Goal: Information Seeking & Learning: Check status

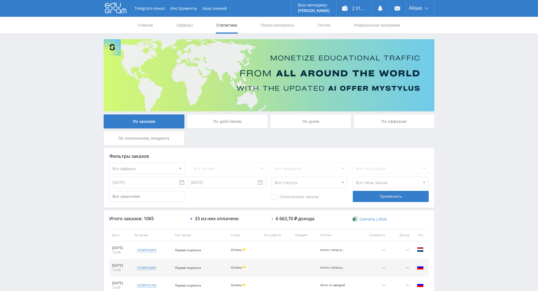
scroll to position [15, 0]
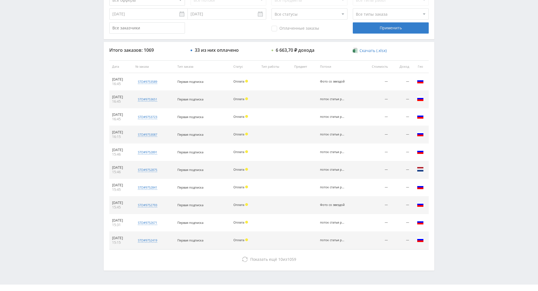
drag, startPoint x: 452, startPoint y: 152, endPoint x: 460, endPoint y: 185, distance: 34.7
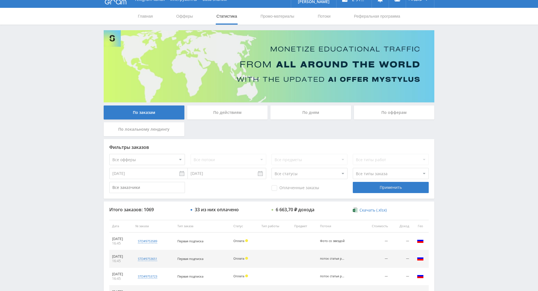
drag, startPoint x: 455, startPoint y: 210, endPoint x: 445, endPoint y: 165, distance: 46.1
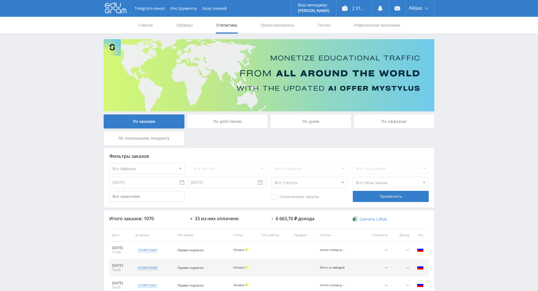
drag, startPoint x: 455, startPoint y: 48, endPoint x: 458, endPoint y: 23, distance: 26.0
drag, startPoint x: 479, startPoint y: 186, endPoint x: 471, endPoint y: 80, distance: 106.7
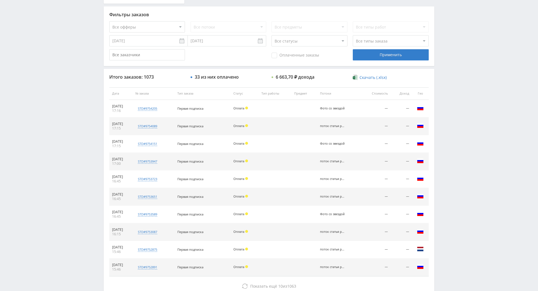
scroll to position [200, 0]
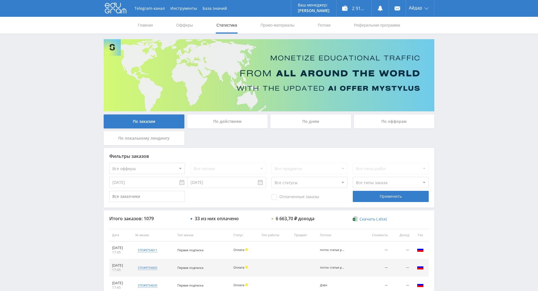
click at [462, 58] on div "Telegram-канал Инструменты База знаний Ваш менеджер: [PERSON_NAME] Online @edug…" at bounding box center [269, 235] width 538 height 470
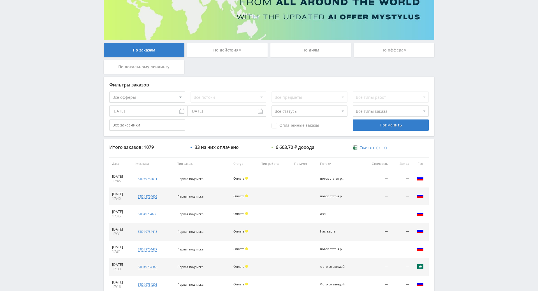
drag, startPoint x: 457, startPoint y: 101, endPoint x: 458, endPoint y: 119, distance: 18.8
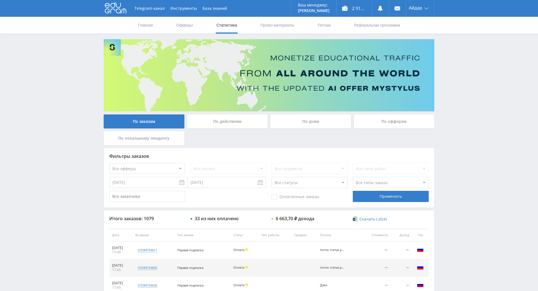
drag, startPoint x: 437, startPoint y: 172, endPoint x: 420, endPoint y: 114, distance: 60.6
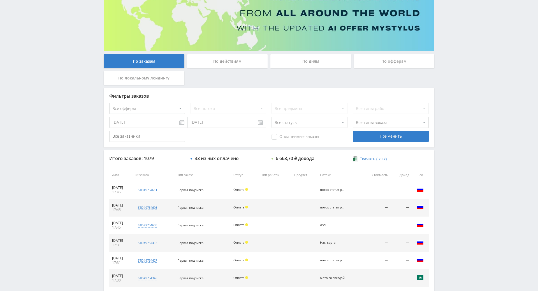
scroll to position [200, 0]
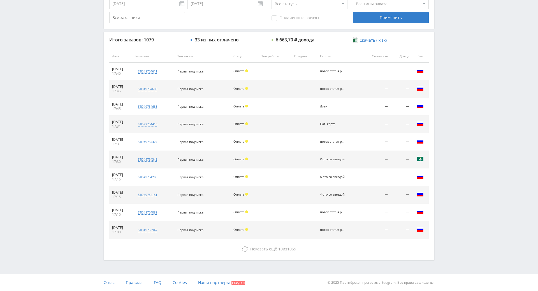
drag, startPoint x: 486, startPoint y: 128, endPoint x: 395, endPoint y: 192, distance: 111.4
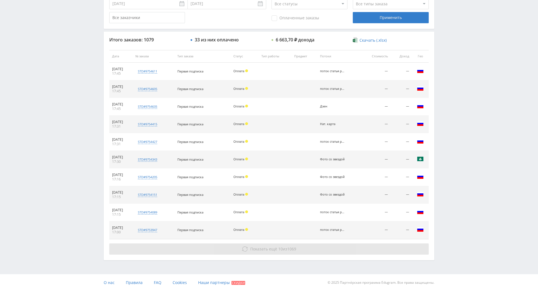
click at [345, 244] on button "Показать ещё 10 из 1069" at bounding box center [268, 249] width 319 height 11
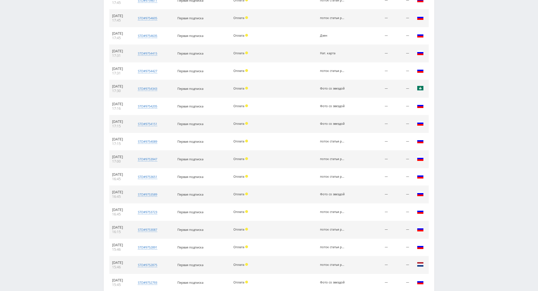
scroll to position [377, 0]
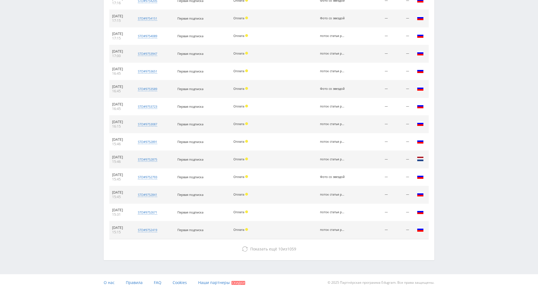
drag, startPoint x: 453, startPoint y: 165, endPoint x: 406, endPoint y: 218, distance: 71.0
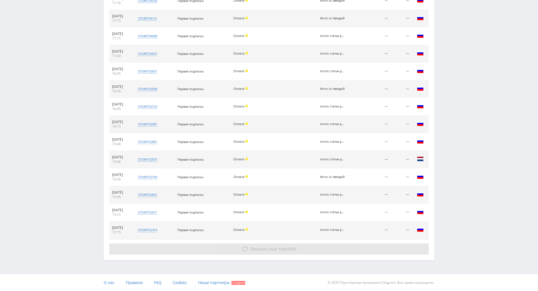
click at [389, 223] on div "Итого заказов: 1079 33 из них оплачено 6 663,70 ₽ дохода Скачать (.xlsx) Дата №…" at bounding box center [269, 57] width 331 height 405
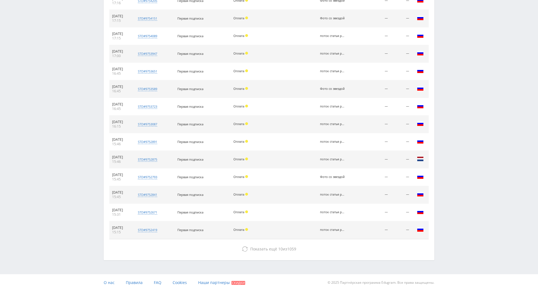
click at [380, 234] on div "Итого заказов: 1079 33 из них оплачено 6 663,70 ₽ дохода Скачать (.xlsx) Дата №…" at bounding box center [269, 57] width 331 height 405
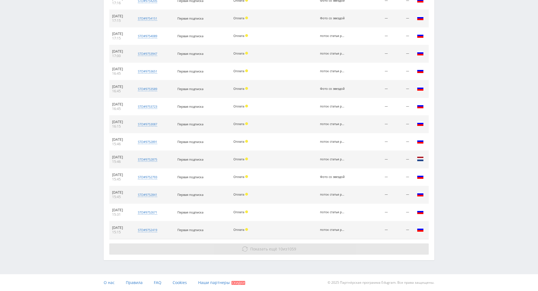
click at [380, 244] on button "Показать ещё 10 из 1059" at bounding box center [268, 249] width 319 height 11
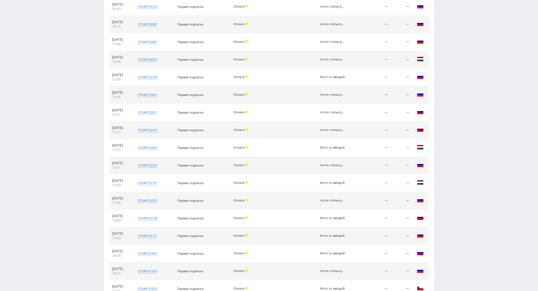
scroll to position [553, 0]
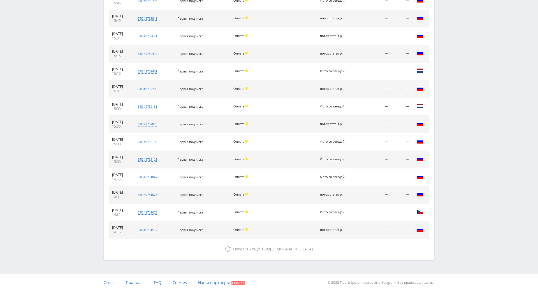
drag, startPoint x: 441, startPoint y: 132, endPoint x: 434, endPoint y: 219, distance: 86.8
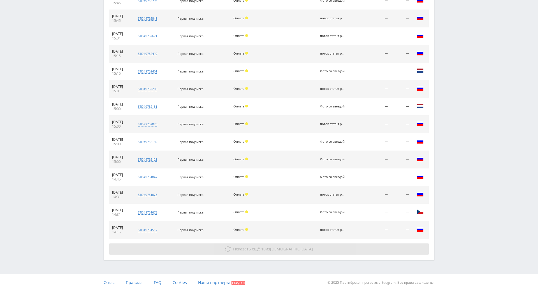
click at [380, 244] on button "Показать ещё 10 из 1049" at bounding box center [268, 249] width 319 height 11
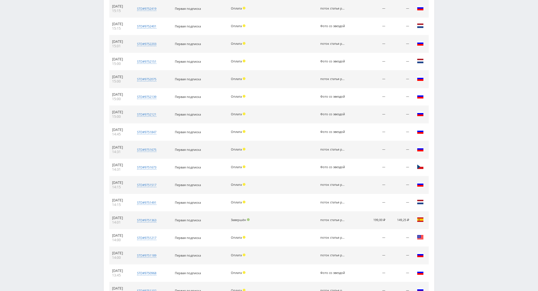
scroll to position [730, 0]
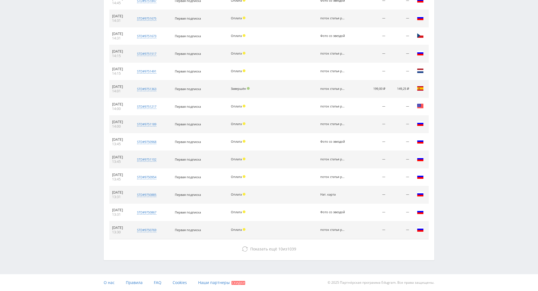
drag, startPoint x: 461, startPoint y: 127, endPoint x: 416, endPoint y: 214, distance: 98.5
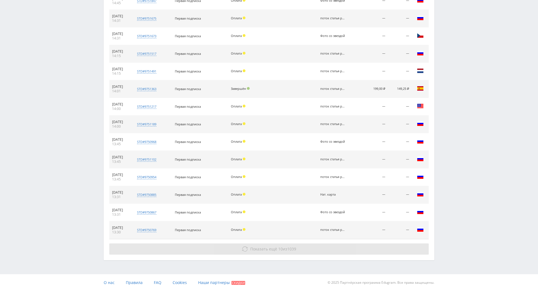
click at [378, 244] on button "Показать ещё 10 из 1039" at bounding box center [268, 249] width 319 height 11
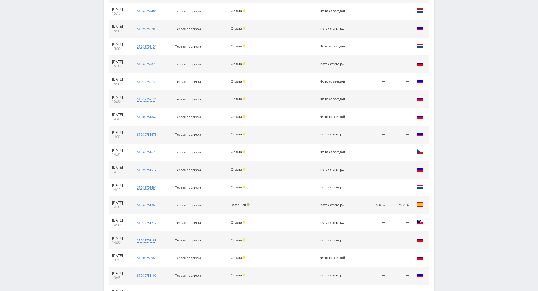
scroll to position [0, 0]
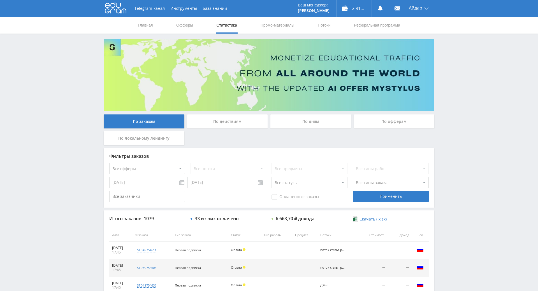
drag, startPoint x: 454, startPoint y: 200, endPoint x: 454, endPoint y: 91, distance: 108.7
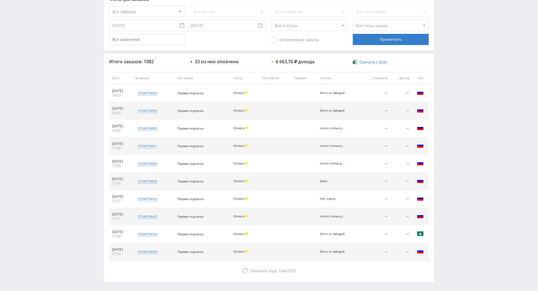
drag, startPoint x: 466, startPoint y: 62, endPoint x: 473, endPoint y: 105, distance: 43.9
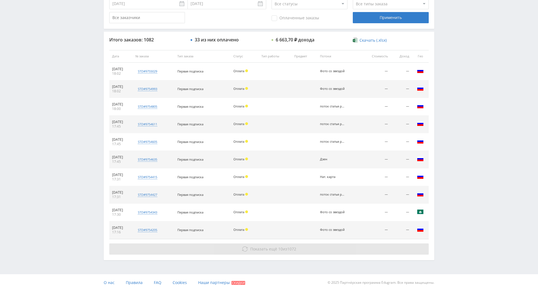
click at [277, 244] on button "Показать ещё 10 из 1072" at bounding box center [268, 249] width 319 height 11
click at [281, 247] on span "Показать ещё 10 из 1072" at bounding box center [273, 249] width 46 height 5
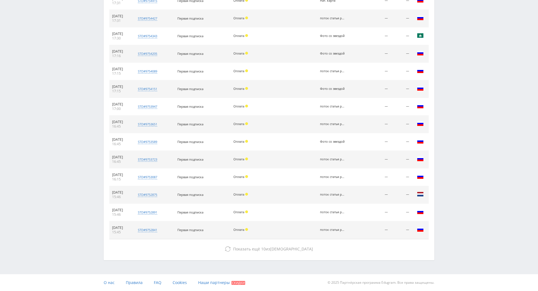
scroll to position [377, 0]
drag, startPoint x: 450, startPoint y: 78, endPoint x: 387, endPoint y: 203, distance: 139.2
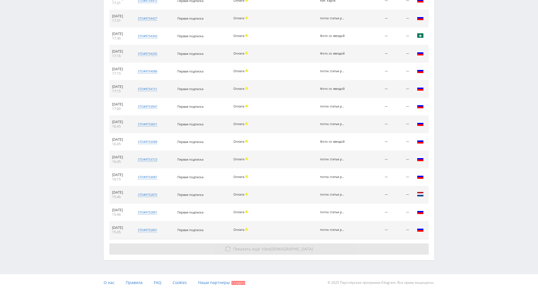
click at [295, 244] on button "Показать ещё 10 из 1052" at bounding box center [268, 249] width 319 height 11
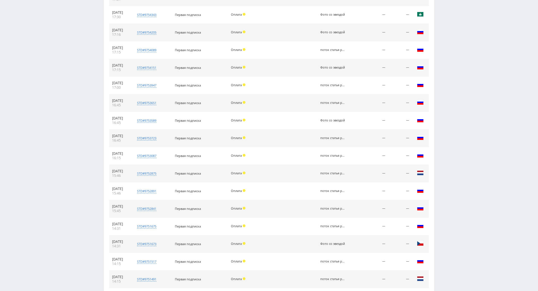
click at [466, 73] on div "Telegram-канал Инструменты База знаний Ваш менеджер: [PERSON_NAME] Online @edug…" at bounding box center [269, 34] width 538 height 823
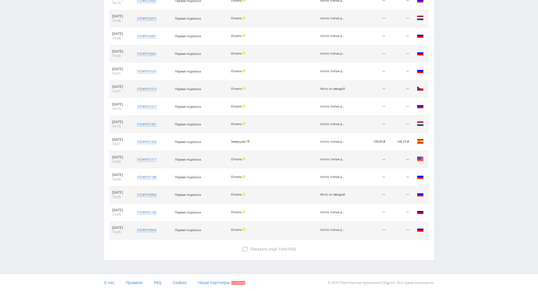
drag, startPoint x: 458, startPoint y: 175, endPoint x: 462, endPoint y: 196, distance: 21.3
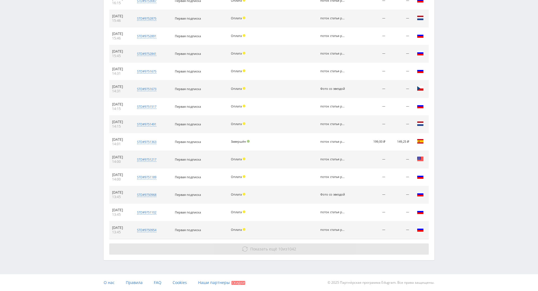
click at [331, 244] on button "Показать ещё 10 из 1042" at bounding box center [268, 249] width 319 height 11
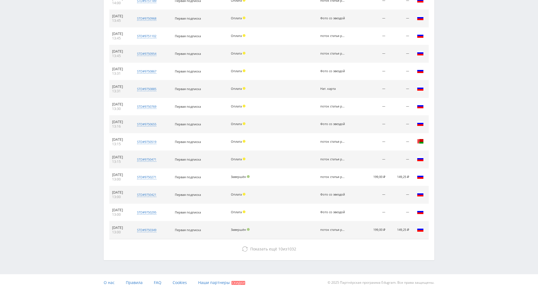
drag, startPoint x: 483, startPoint y: 125, endPoint x: 474, endPoint y: 235, distance: 110.2
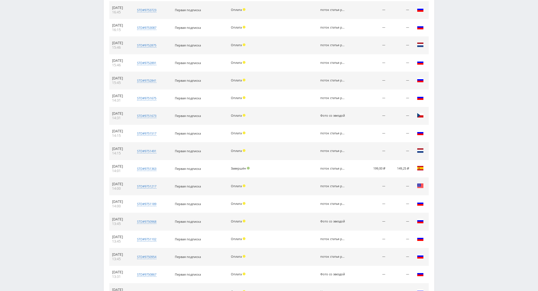
scroll to position [0, 0]
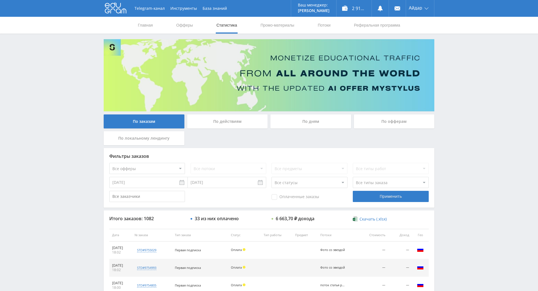
drag, startPoint x: 466, startPoint y: 207, endPoint x: 455, endPoint y: 60, distance: 146.9
click at [177, 19] on link "Офферы" at bounding box center [185, 25] width 18 height 17
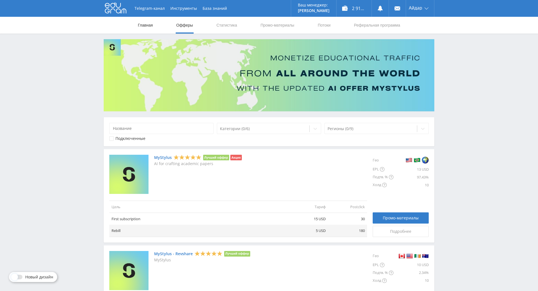
click at [142, 28] on link "Главная" at bounding box center [145, 25] width 16 height 17
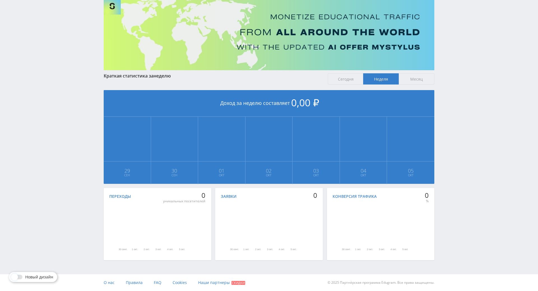
drag, startPoint x: 472, startPoint y: 139, endPoint x: 473, endPoint y: 172, distance: 33.4
drag, startPoint x: 469, startPoint y: 166, endPoint x: 469, endPoint y: 148, distance: 17.9
drag, startPoint x: 469, startPoint y: 147, endPoint x: 469, endPoint y: 136, distance: 11.5
drag, startPoint x: 469, startPoint y: 115, endPoint x: 464, endPoint y: 108, distance: 8.9
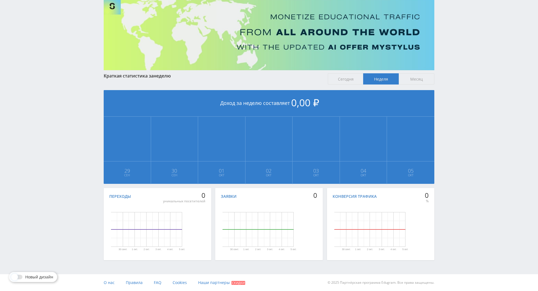
click at [469, 115] on div "Telegram-канал Инструменты База знаний Ваш менеджер: [PERSON_NAME] Online @edug…" at bounding box center [269, 125] width 538 height 333
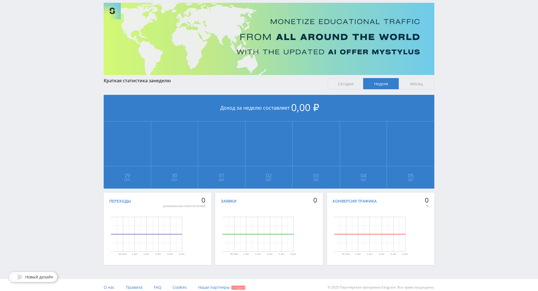
scroll to position [0, 0]
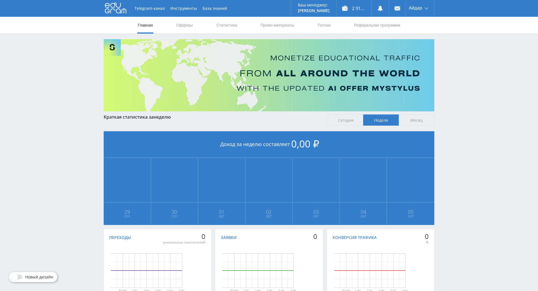
click at [372, 118] on span "Неделя" at bounding box center [381, 120] width 36 height 11
click at [0, 0] on input "Неделя" at bounding box center [0, 0] width 0 height 0
click at [357, 121] on span "Сегодня" at bounding box center [346, 120] width 36 height 11
click at [0, 0] on input "Сегодня" at bounding box center [0, 0] width 0 height 0
click at [380, 121] on span "Неделя" at bounding box center [381, 120] width 36 height 11
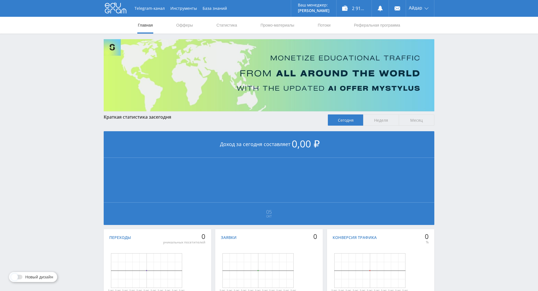
click at [0, 0] on input "Неделя" at bounding box center [0, 0] width 0 height 0
click at [419, 122] on span "Месяц" at bounding box center [417, 120] width 36 height 11
click at [0, 0] on input "Месяц" at bounding box center [0, 0] width 0 height 0
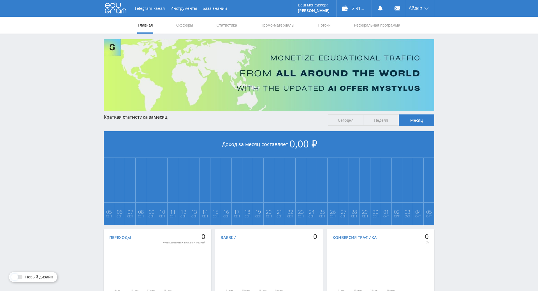
drag, startPoint x: 373, startPoint y: 122, endPoint x: 366, endPoint y: 122, distance: 6.5
click at [371, 122] on span "Неделя" at bounding box center [381, 120] width 36 height 11
click at [0, 0] on input "Неделя" at bounding box center [0, 0] width 0 height 0
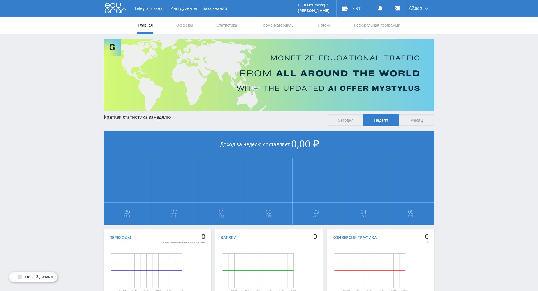
click at [359, 121] on span "Сегодня" at bounding box center [346, 120] width 36 height 11
click at [0, 0] on input "Сегодня" at bounding box center [0, 0] width 0 height 0
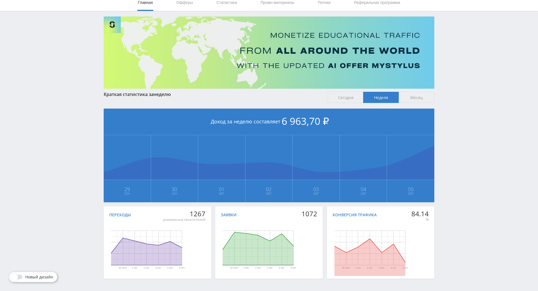
drag, startPoint x: 446, startPoint y: 122, endPoint x: 456, endPoint y: 144, distance: 24.1
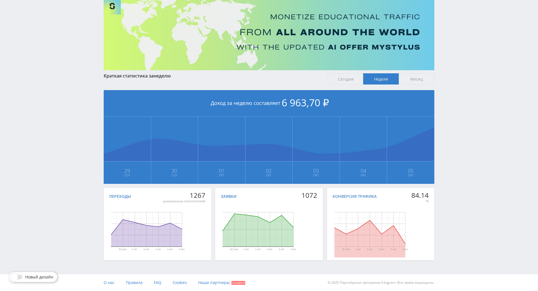
drag, startPoint x: 451, startPoint y: 157, endPoint x: 454, endPoint y: 164, distance: 8.1
click at [453, 113] on div "Telegram-канал Инструменты База знаний Ваш менеджер: [PERSON_NAME] Online @edug…" at bounding box center [269, 125] width 538 height 333
drag, startPoint x: 449, startPoint y: 61, endPoint x: 368, endPoint y: 44, distance: 82.7
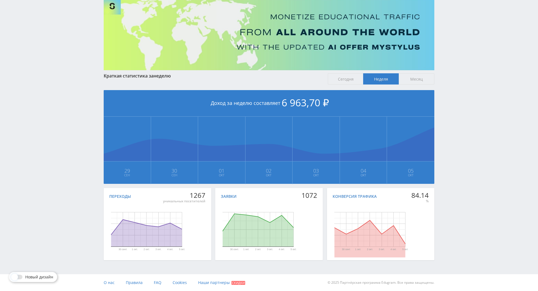
click at [448, 61] on div "Telegram-канал Инструменты База знаний Ваш менеджер: [PERSON_NAME] Online @edug…" at bounding box center [269, 125] width 538 height 333
click at [344, 73] on span "Сегодня" at bounding box center [346, 78] width 36 height 11
click at [0, 0] on input "Сегодня" at bounding box center [0, 0] width 0 height 0
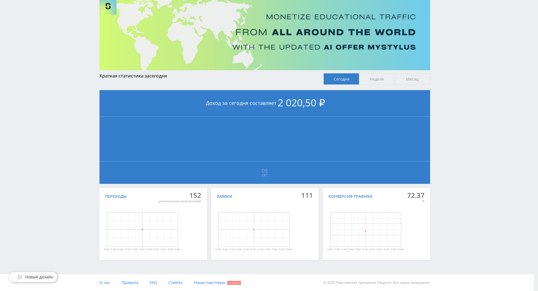
scroll to position [67, 7]
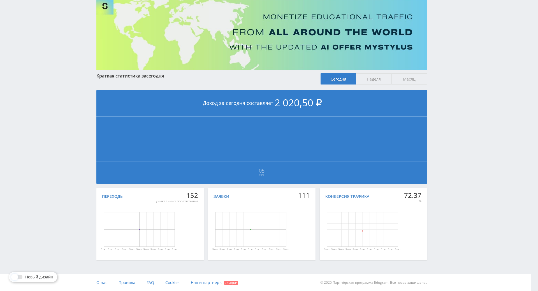
drag, startPoint x: 454, startPoint y: 118, endPoint x: 451, endPoint y: 116, distance: 3.8
drag, startPoint x: 447, startPoint y: 112, endPoint x: 445, endPoint y: 101, distance: 10.9
click at [447, 112] on div "Telegram-канал Инструменты База знаний Ваш менеджер: [PERSON_NAME] Online @edug…" at bounding box center [262, 125] width 538 height 333
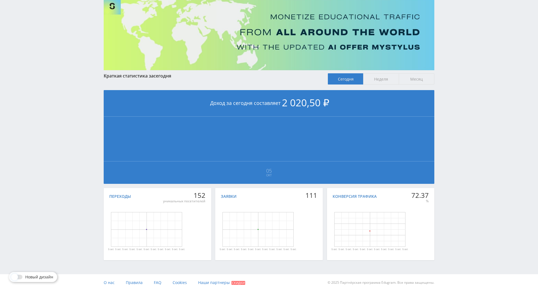
drag, startPoint x: 436, startPoint y: 88, endPoint x: 417, endPoint y: 87, distance: 19.4
click at [383, 73] on span "Неделя" at bounding box center [381, 78] width 36 height 11
click at [0, 0] on input "Неделя" at bounding box center [0, 0] width 0 height 0
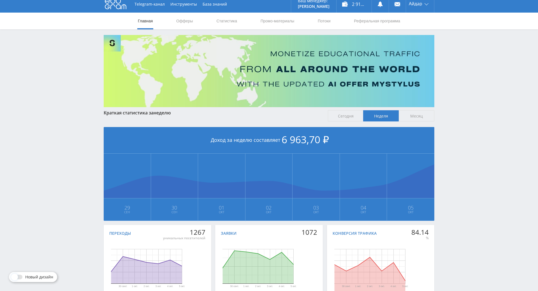
scroll to position [62, 0]
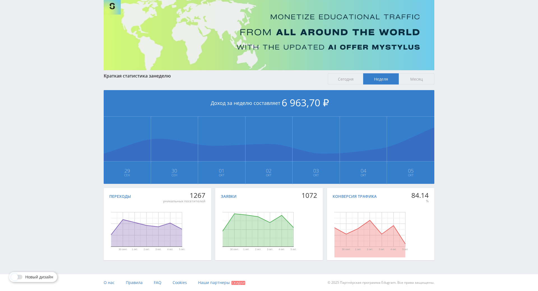
drag, startPoint x: 456, startPoint y: 157, endPoint x: 457, endPoint y: 174, distance: 17.4
drag, startPoint x: 457, startPoint y: 157, endPoint x: 457, endPoint y: 122, distance: 35.0
click at [457, 110] on div "Telegram-канал Инструменты База знаний Ваш менеджер: [PERSON_NAME] Online @edug…" at bounding box center [269, 125] width 538 height 333
click at [454, 92] on div "Telegram-канал Инструменты База знаний Ваш менеджер: [PERSON_NAME] Online @edug…" at bounding box center [269, 125] width 538 height 333
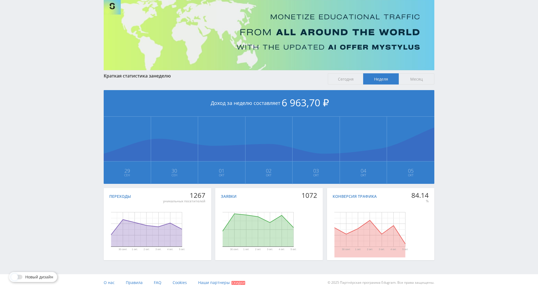
click at [414, 73] on span "Месяц" at bounding box center [417, 78] width 36 height 11
click at [0, 0] on input "Месяц" at bounding box center [0, 0] width 0 height 0
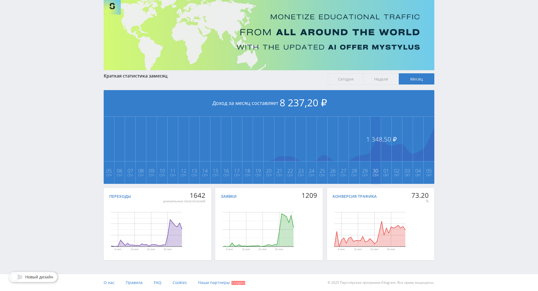
drag, startPoint x: 377, startPoint y: 118, endPoint x: 369, endPoint y: 153, distance: 35.6
drag, startPoint x: 483, startPoint y: 129, endPoint x: 481, endPoint y: 103, distance: 25.3
click at [481, 103] on div "Telegram-канал Инструменты База знаний Ваш менеджер: [PERSON_NAME] Online @edug…" at bounding box center [269, 125] width 538 height 333
click at [480, 103] on div "Telegram-канал Инструменты База знаний Ваш менеджер: [PERSON_NAME] Online @edug…" at bounding box center [269, 125] width 538 height 333
drag, startPoint x: 476, startPoint y: 85, endPoint x: 471, endPoint y: 84, distance: 5.6
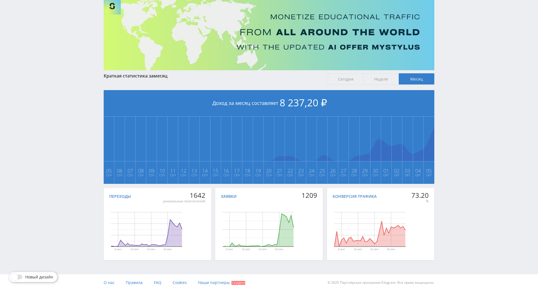
click at [474, 84] on div "Telegram-канал Инструменты База знаний Ваш менеджер: [PERSON_NAME] Online @edug…" at bounding box center [269, 125] width 538 height 333
click at [376, 73] on span "Неделя" at bounding box center [381, 78] width 36 height 11
click at [0, 0] on input "Неделя" at bounding box center [0, 0] width 0 height 0
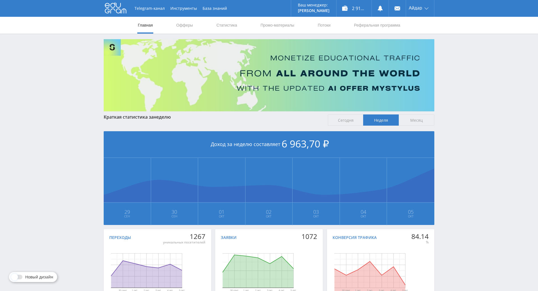
drag, startPoint x: 440, startPoint y: 122, endPoint x: 452, endPoint y: 72, distance: 51.3
click at [452, 72] on div "Telegram-канал Инструменты База знаний Ваш менеджер: [PERSON_NAME] Online @edug…" at bounding box center [269, 166] width 538 height 333
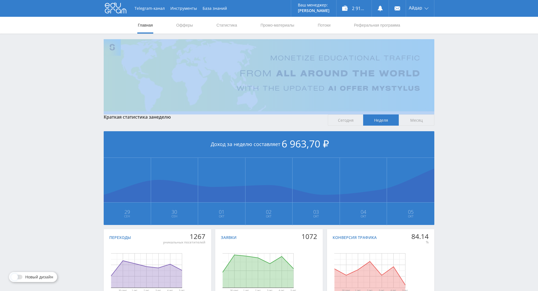
click at [452, 72] on div "Telegram-канал Инструменты База знаний Ваш менеджер: [PERSON_NAME] Online @edug…" at bounding box center [269, 166] width 538 height 333
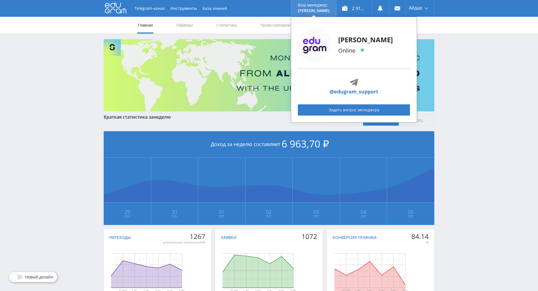
drag, startPoint x: 454, startPoint y: 52, endPoint x: 321, endPoint y: 3, distance: 141.4
click at [451, 51] on div "Telegram-канал Инструменты База знаний Ваш менеджер: [PERSON_NAME] Online @edug…" at bounding box center [269, 166] width 538 height 333
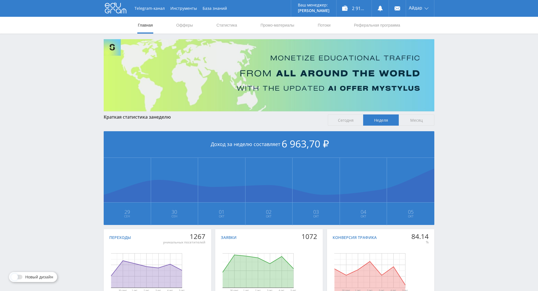
click at [507, 135] on div "Telegram-канал Инструменты База знаний Ваш менеджер: [PERSON_NAME] Online @edug…" at bounding box center [269, 166] width 538 height 333
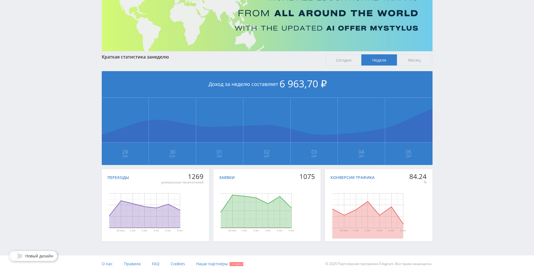
drag, startPoint x: 485, startPoint y: 135, endPoint x: 489, endPoint y: 168, distance: 32.7
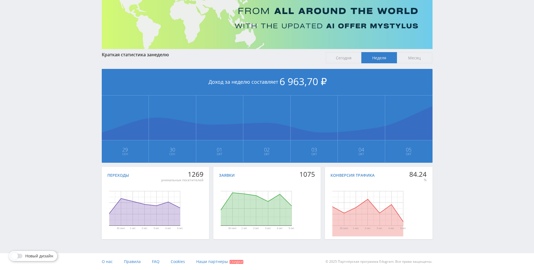
drag, startPoint x: 478, startPoint y: 168, endPoint x: 477, endPoint y: 161, distance: 7.3
click at [476, 126] on div "Telegram-канал Инструменты База знаний Ваш менеджер: [PERSON_NAME] Online @edug…" at bounding box center [267, 104] width 534 height 333
click at [468, 88] on div "Telegram-канал Инструменты База знаний Ваш менеджер: [PERSON_NAME] Online @edug…" at bounding box center [267, 104] width 534 height 333
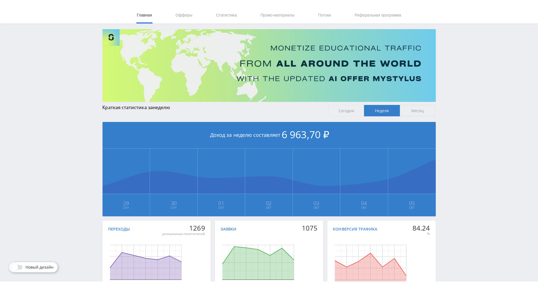
scroll to position [0, 0]
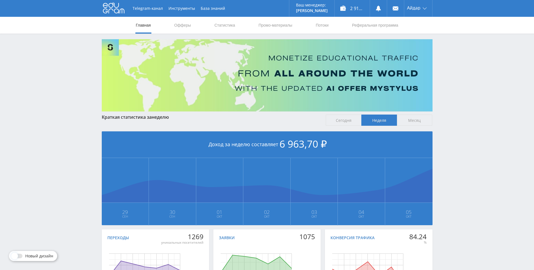
drag, startPoint x: 439, startPoint y: 91, endPoint x: 451, endPoint y: 64, distance: 30.2
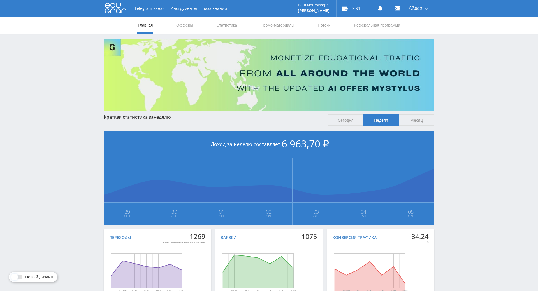
drag, startPoint x: 499, startPoint y: 114, endPoint x: 477, endPoint y: 84, distance: 37.4
drag, startPoint x: 476, startPoint y: 82, endPoint x: 337, endPoint y: 54, distance: 141.6
click at [474, 82] on div "Telegram-канал Инструменты База знаний Ваш менеджер: [PERSON_NAME] Online @edug…" at bounding box center [269, 166] width 538 height 333
click at [483, 110] on div "Telegram-канал Инструменты База знаний Ваш менеджер: [PERSON_NAME] Online @edug…" at bounding box center [269, 166] width 538 height 333
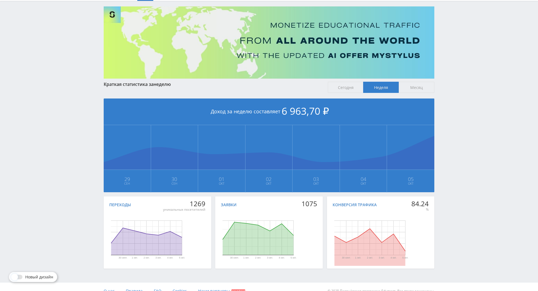
drag, startPoint x: 474, startPoint y: 113, endPoint x: 423, endPoint y: 98, distance: 52.8
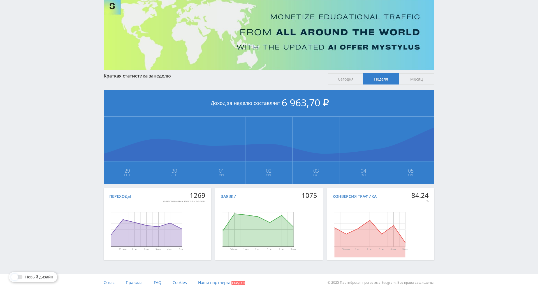
click at [333, 73] on span "Сегодня" at bounding box center [346, 78] width 36 height 11
click at [0, 0] on input "Сегодня" at bounding box center [0, 0] width 0 height 0
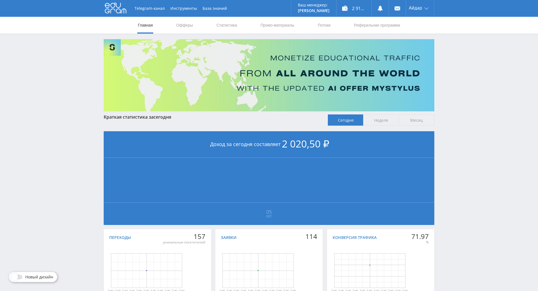
click at [403, 120] on span "Месяц" at bounding box center [417, 120] width 36 height 11
click at [0, 0] on input "Месяц" at bounding box center [0, 0] width 0 height 0
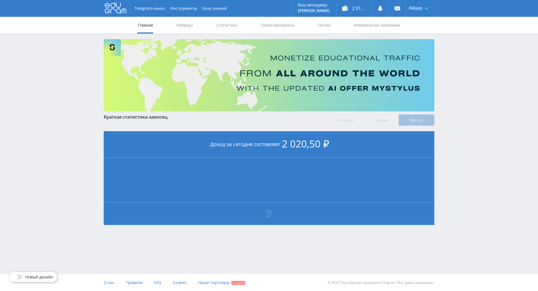
drag, startPoint x: 475, startPoint y: 123, endPoint x: 474, endPoint y: 117, distance: 6.0
click at [470, 89] on div "Telegram-канал Инструменты База знаний Ваш менеджер: [PERSON_NAME] Online @edug…" at bounding box center [269, 128] width 538 height 257
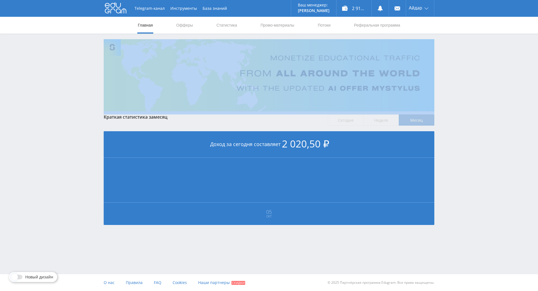
click at [463, 67] on div "Telegram-канал Инструменты База знаний Ваш менеджер: [PERSON_NAME] Online @edug…" at bounding box center [269, 128] width 538 height 257
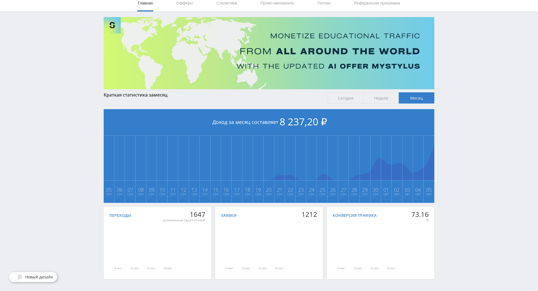
scroll to position [62, 0]
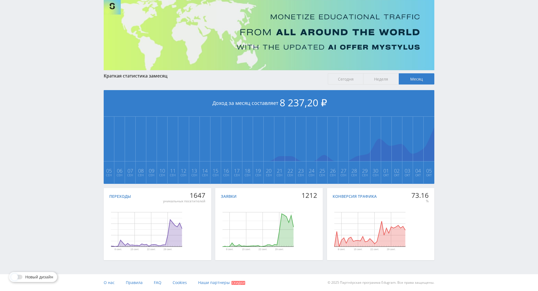
drag, startPoint x: 462, startPoint y: 106, endPoint x: 463, endPoint y: 110, distance: 4.3
click at [463, 110] on div "Telegram-канал Инструменты База знаний Ваш менеджер: [PERSON_NAME] Online @edug…" at bounding box center [269, 125] width 538 height 333
click at [463, 108] on div "Telegram-канал Инструменты База знаний Ваш менеджер: [PERSON_NAME] Online @edug…" at bounding box center [269, 125] width 538 height 333
drag, startPoint x: 463, startPoint y: 108, endPoint x: 461, endPoint y: 93, distance: 14.9
click at [461, 93] on div "Telegram-канал Инструменты База знаний Ваш менеджер: [PERSON_NAME] Online @edug…" at bounding box center [269, 125] width 538 height 333
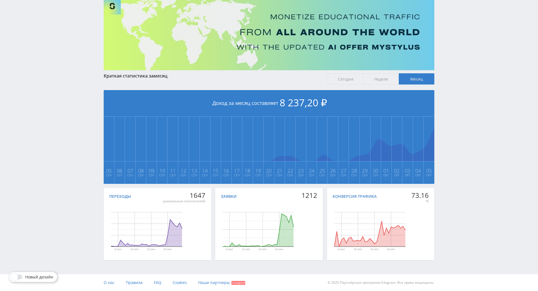
click at [461, 93] on div "Telegram-канал Инструменты База знаний Ваш менеджер: [PERSON_NAME] Online @edug…" at bounding box center [269, 125] width 538 height 333
drag, startPoint x: 461, startPoint y: 93, endPoint x: 464, endPoint y: 57, distance: 36.2
click at [464, 57] on div "Telegram-канал Инструменты База знаний Ваш менеджер: [PERSON_NAME] Online @edug…" at bounding box center [269, 125] width 538 height 333
drag, startPoint x: 464, startPoint y: 57, endPoint x: 461, endPoint y: 55, distance: 4.0
click at [461, 55] on div "Telegram-канал Инструменты База знаний Ваш менеджер: [PERSON_NAME] Online @edug…" at bounding box center [269, 125] width 538 height 333
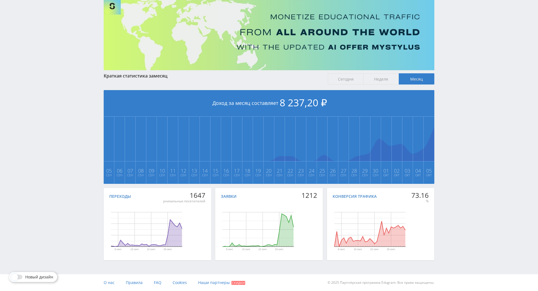
click at [455, 48] on div "Telegram-канал Инструменты База знаний Ваш менеджер: [PERSON_NAME] Online @edug…" at bounding box center [269, 125] width 538 height 333
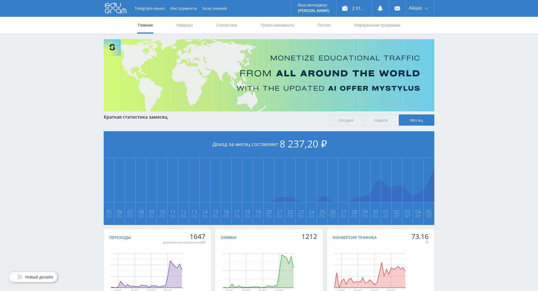
drag, startPoint x: 443, startPoint y: 80, endPoint x: 434, endPoint y: 39, distance: 42.0
drag, startPoint x: 496, startPoint y: 113, endPoint x: 490, endPoint y: 109, distance: 6.8
click at [492, 110] on div "Telegram-канал Инструменты База знаний Ваш менеджер: [PERSON_NAME] Online @edug…" at bounding box center [269, 166] width 538 height 333
drag, startPoint x: 469, startPoint y: 80, endPoint x: 461, endPoint y: 71, distance: 12.7
click at [451, 61] on div "Telegram-канал Инструменты База знаний Ваш менеджер: [PERSON_NAME] Online @edug…" at bounding box center [269, 166] width 538 height 333
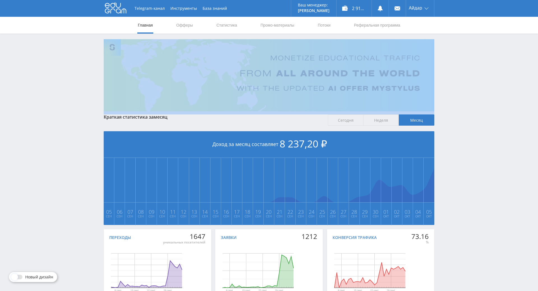
click at [452, 61] on div "Telegram-канал Инструменты База знаний Ваш менеджер: [PERSON_NAME] Online @edug…" at bounding box center [269, 166] width 538 height 333
click at [441, 51] on div "Telegram-канал Инструменты База знаний Ваш менеджер: [PERSON_NAME] Online @edug…" at bounding box center [269, 166] width 538 height 333
